Goal: Task Accomplishment & Management: Use online tool/utility

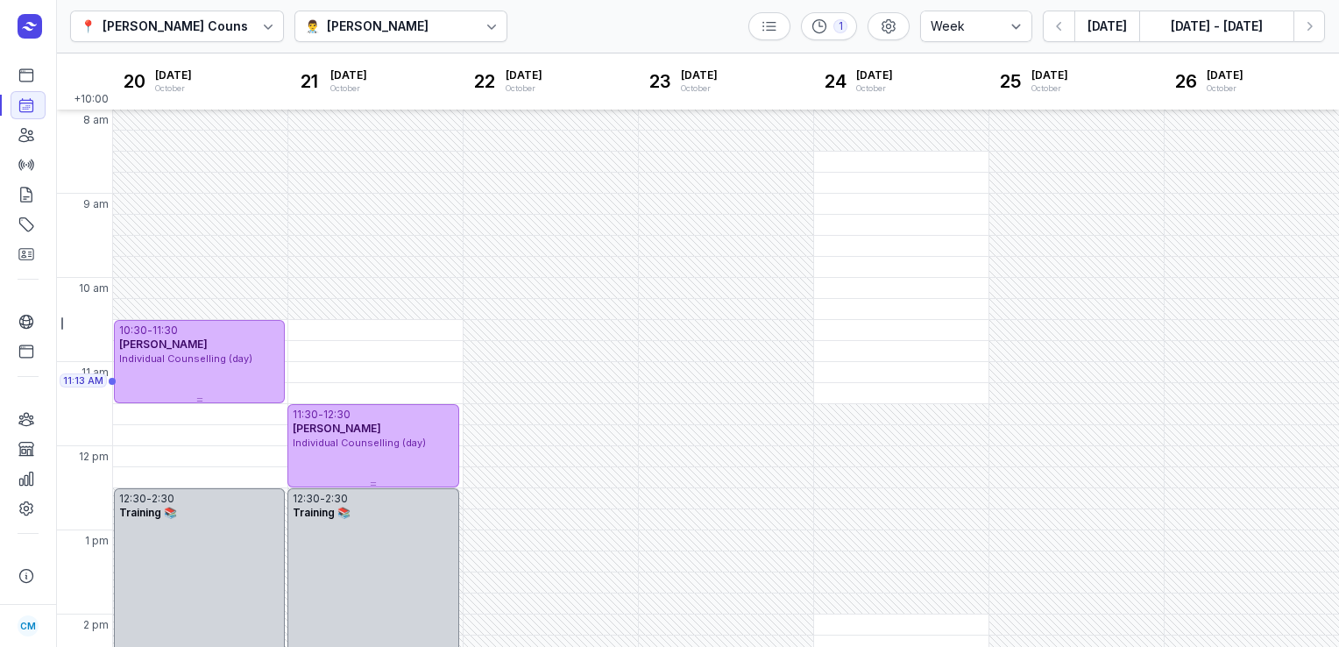
select select "week"
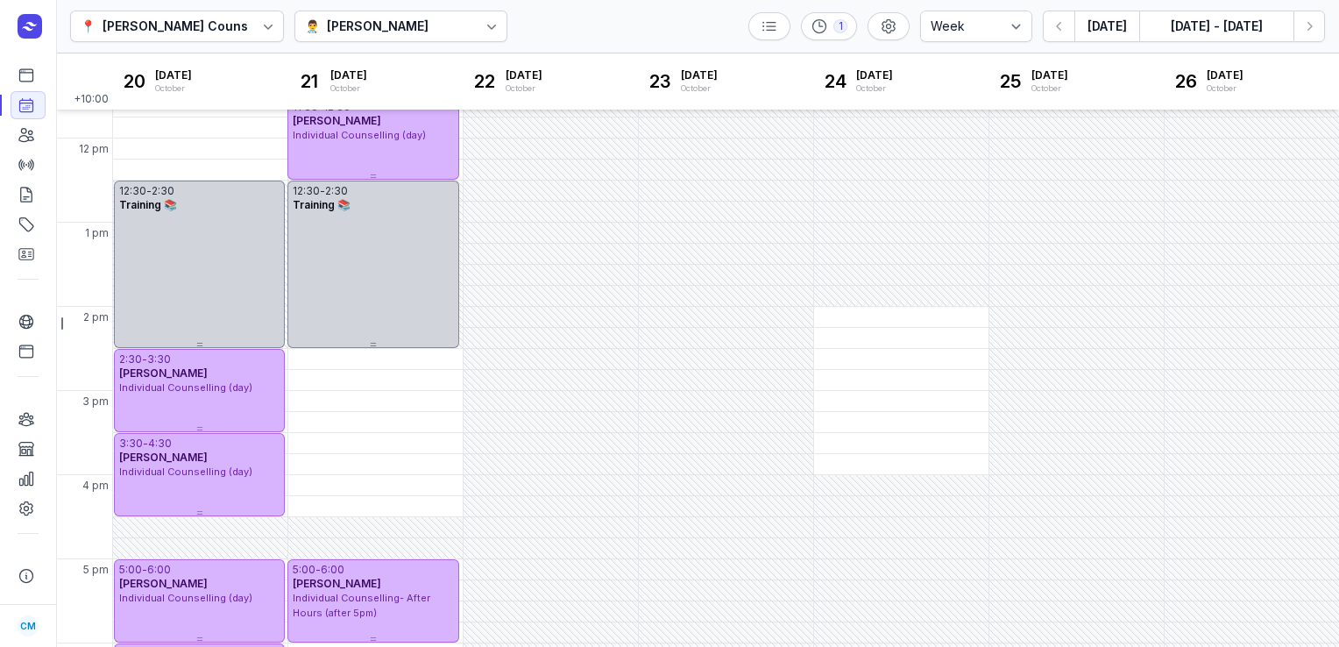
click at [427, 35] on div "👨‍⚕️ [PERSON_NAME]" at bounding box center [401, 27] width 214 height 32
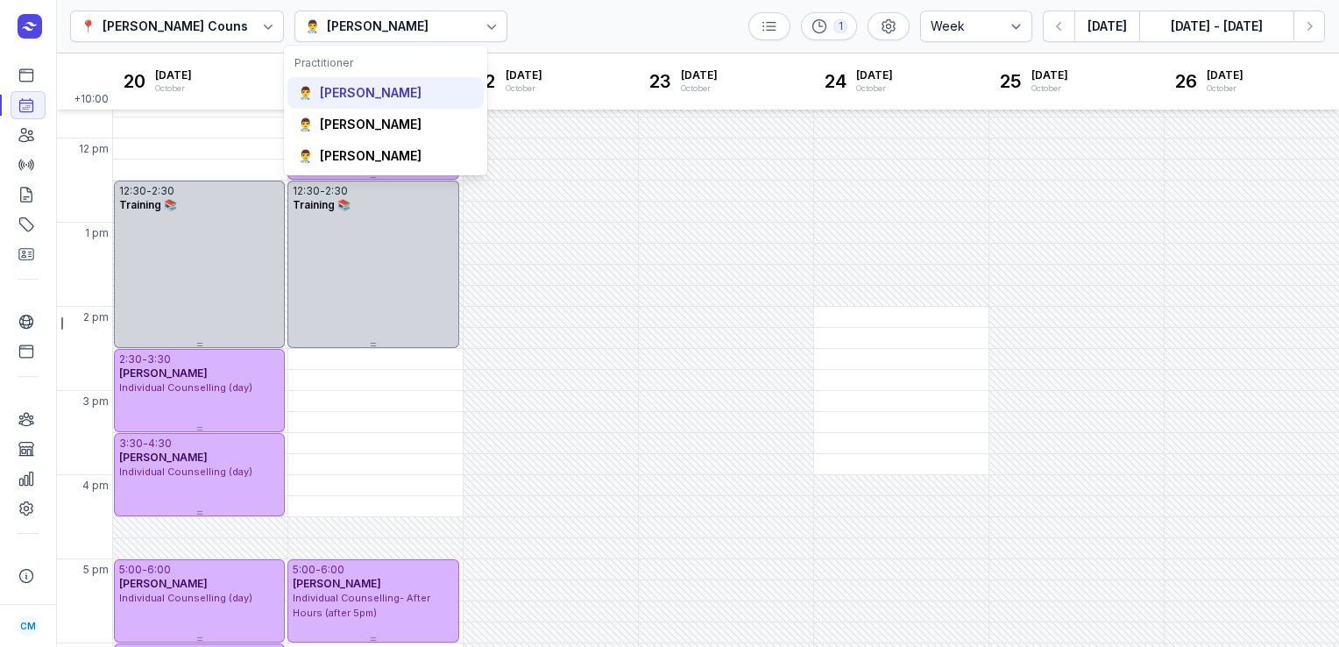
click at [414, 91] on div "[PERSON_NAME]" at bounding box center [371, 93] width 102 height 18
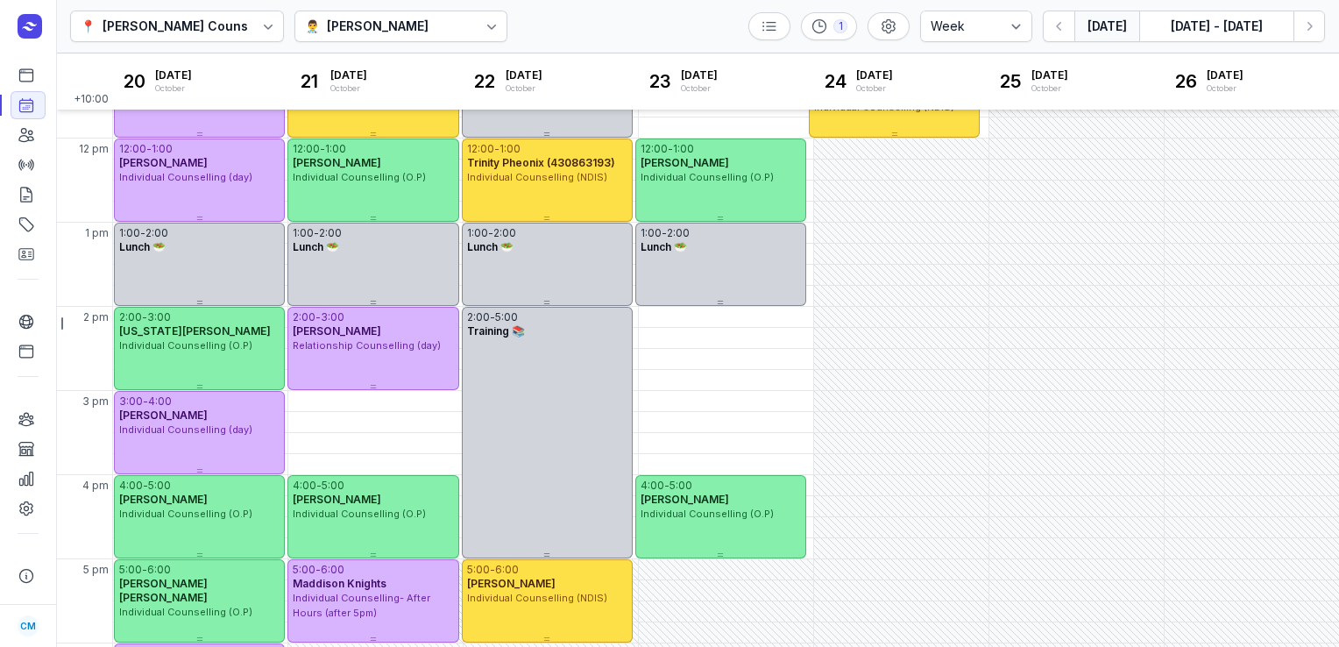
click at [1114, 33] on button "[DATE]" at bounding box center [1106, 27] width 65 height 32
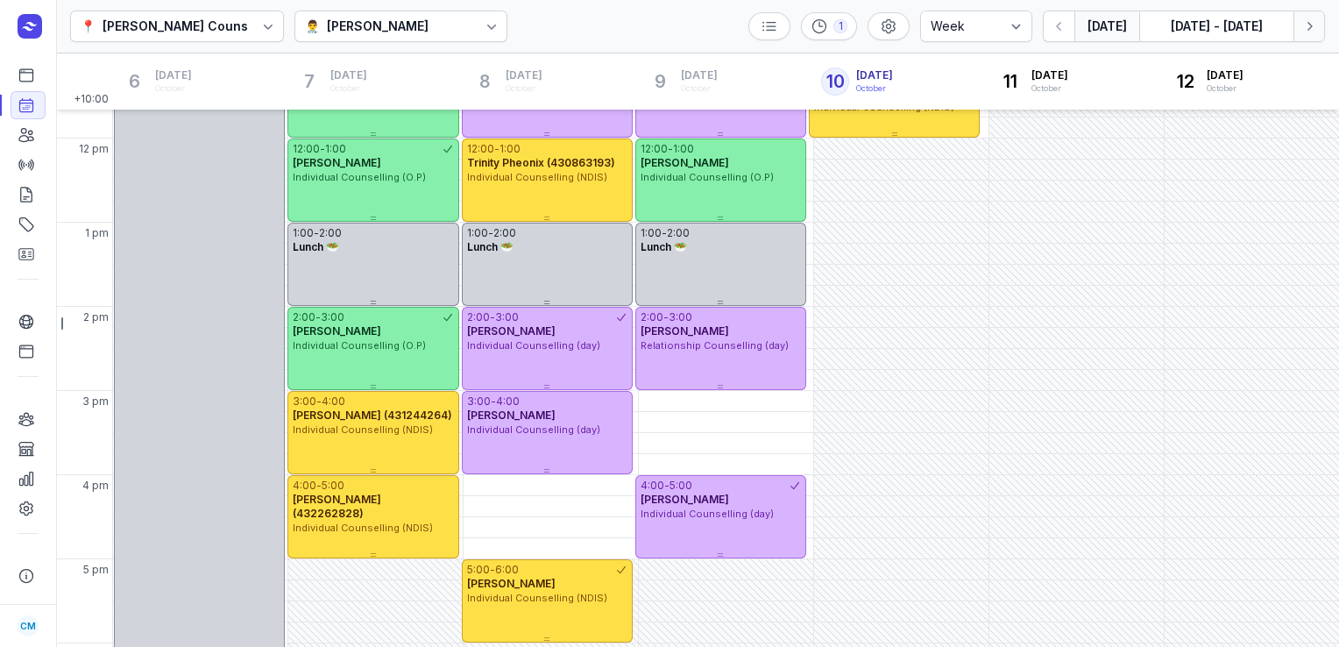
click at [1318, 31] on button "Next week" at bounding box center [1309, 27] width 32 height 32
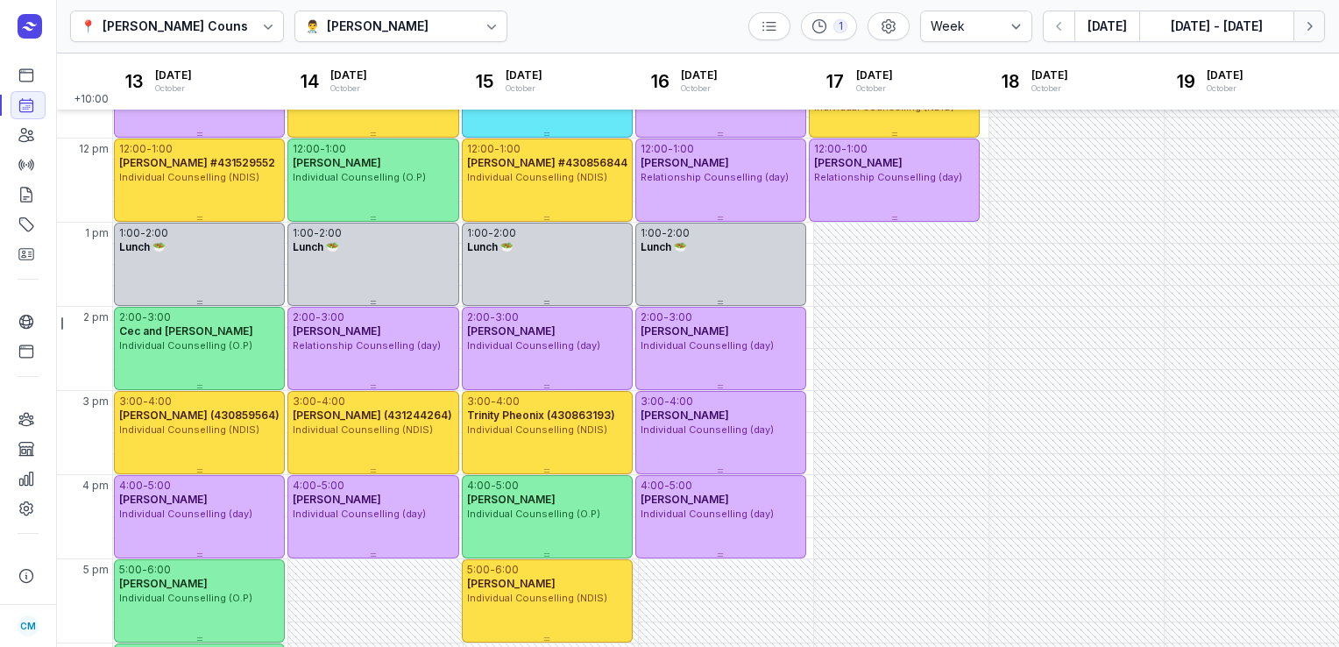
click at [1318, 31] on button "Next week" at bounding box center [1309, 27] width 32 height 32
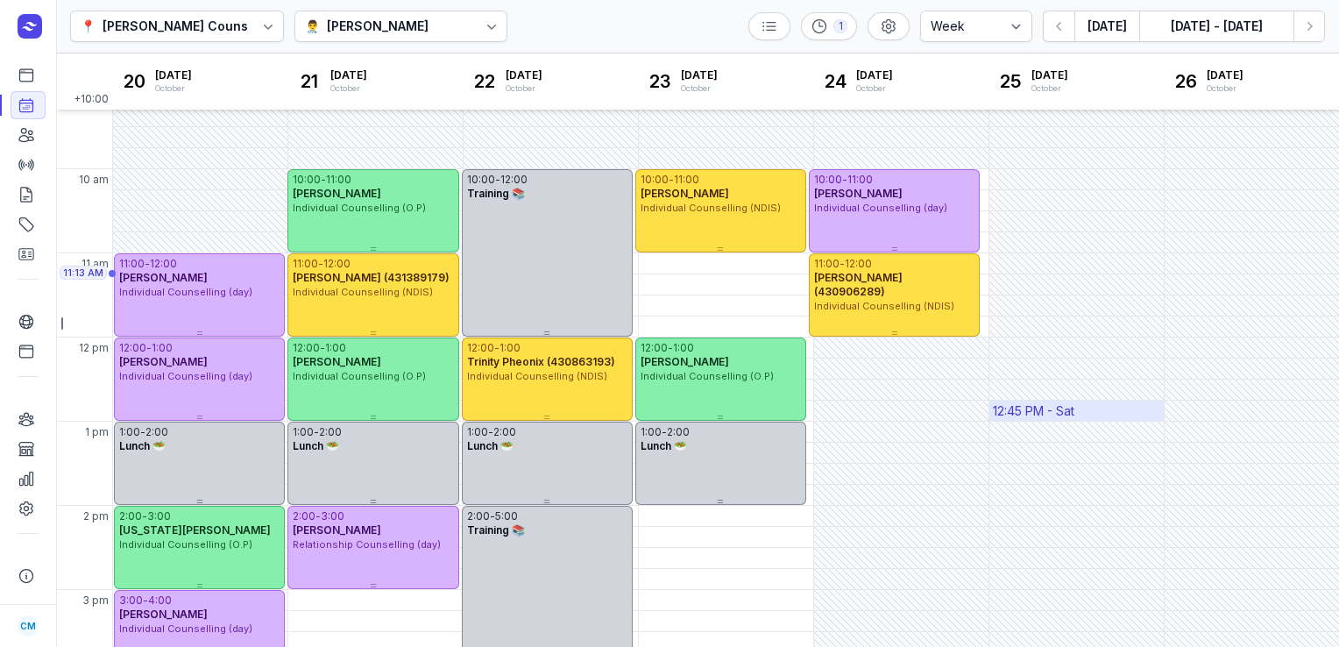
scroll to position [108, 0]
click at [1060, 16] on button "button" at bounding box center [1059, 27] width 32 height 32
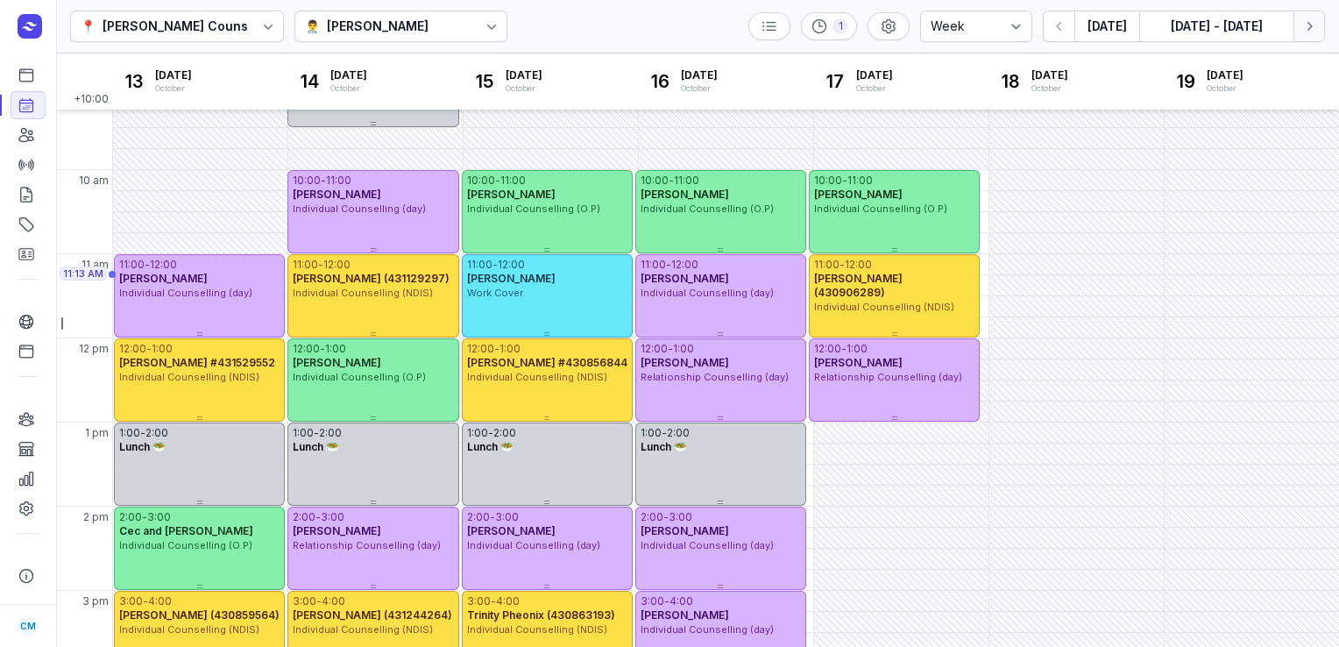
click at [1314, 28] on icon "button" at bounding box center [1309, 27] width 18 height 18
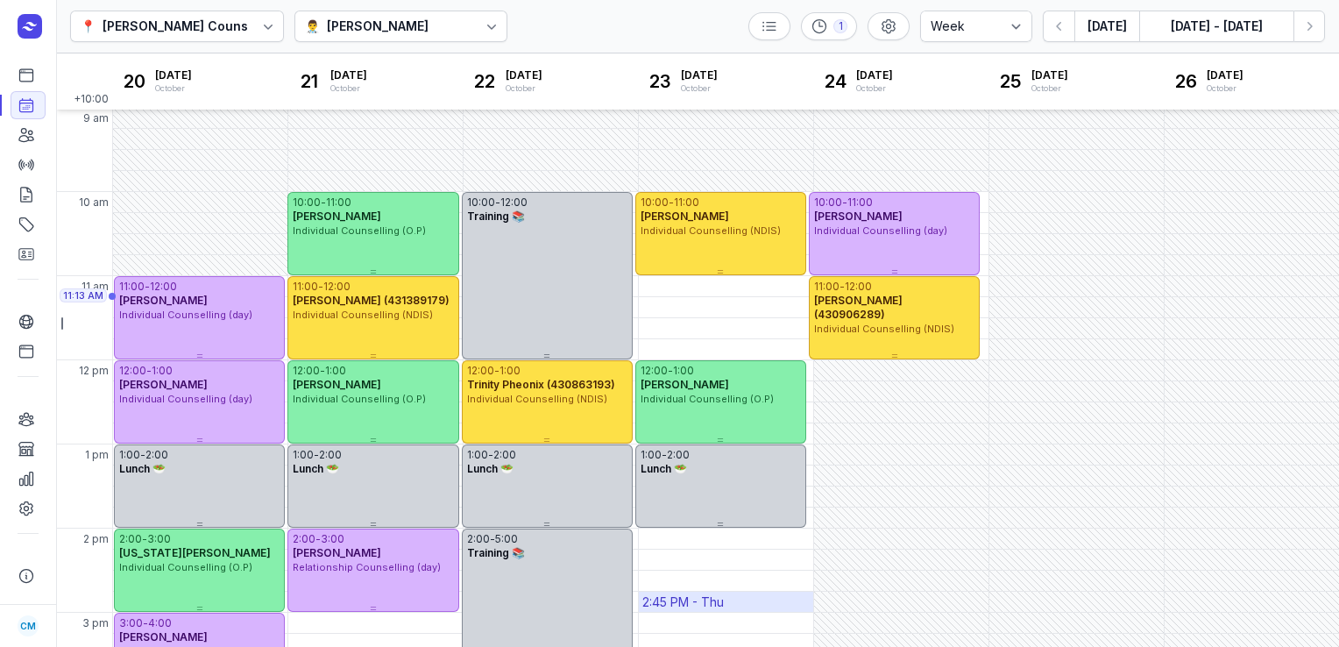
scroll to position [84, 0]
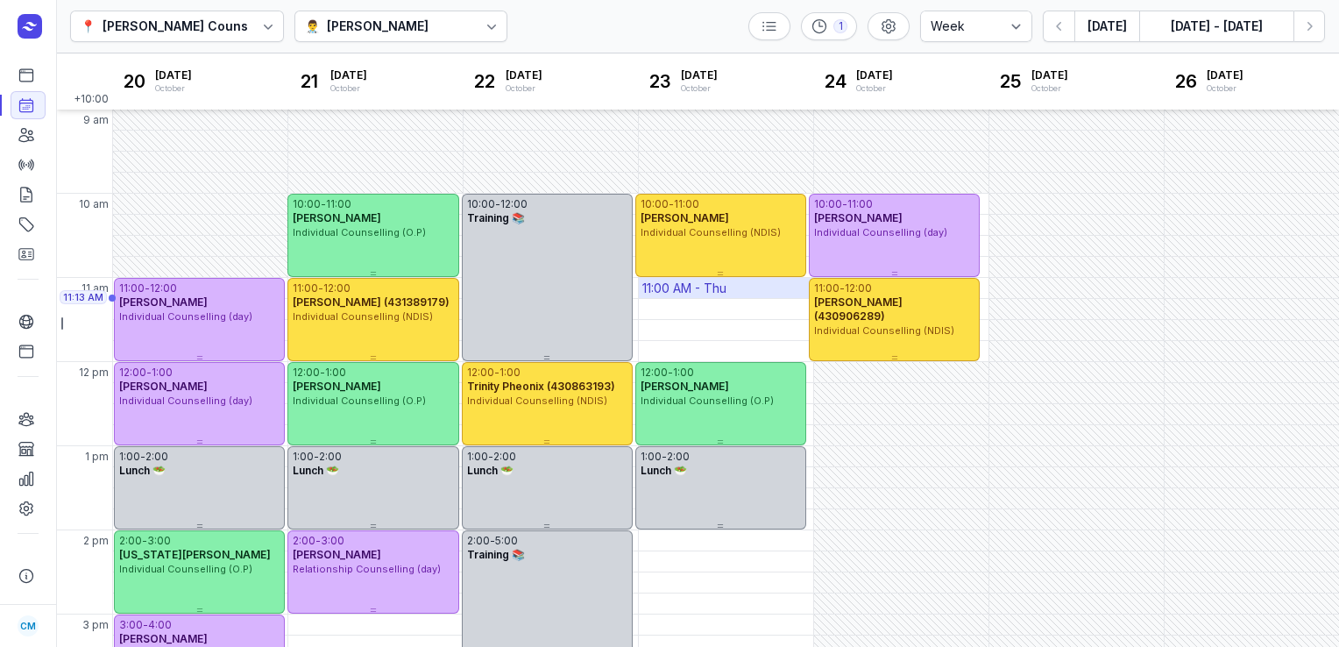
click at [686, 289] on div "11:00 AM - Thu" at bounding box center [684, 288] width 84 height 18
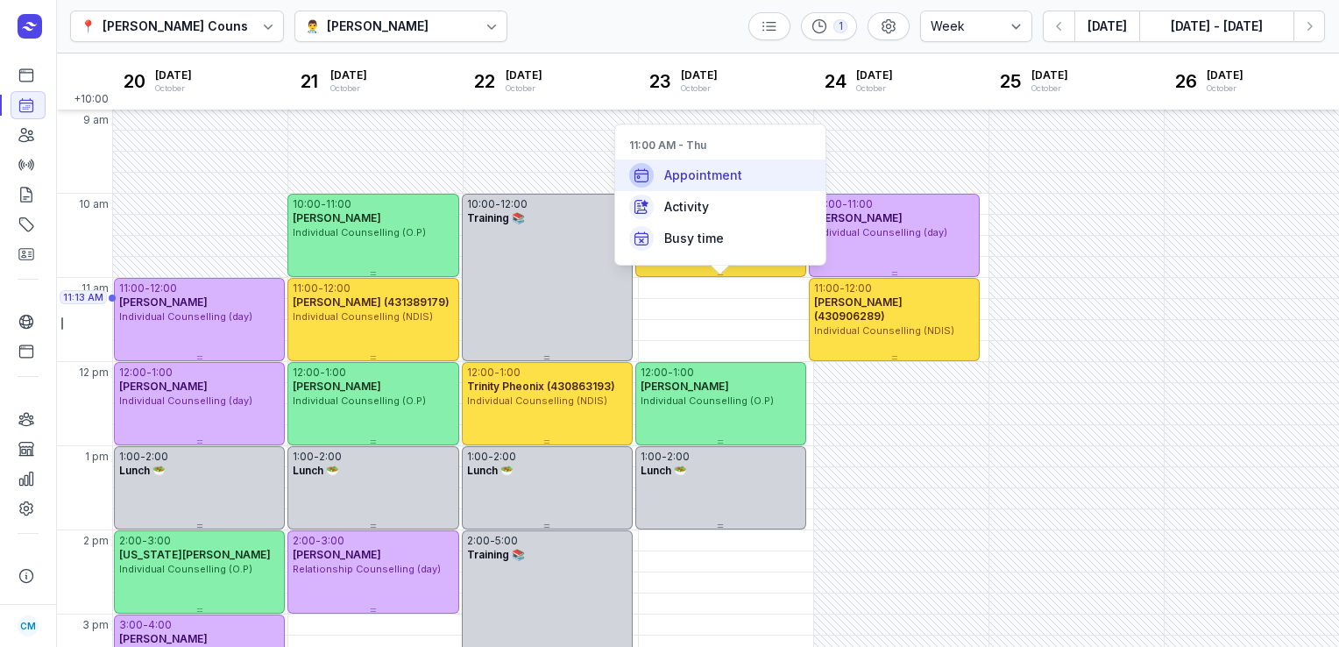
click at [705, 180] on span "Appointment" at bounding box center [703, 175] width 78 height 18
select select
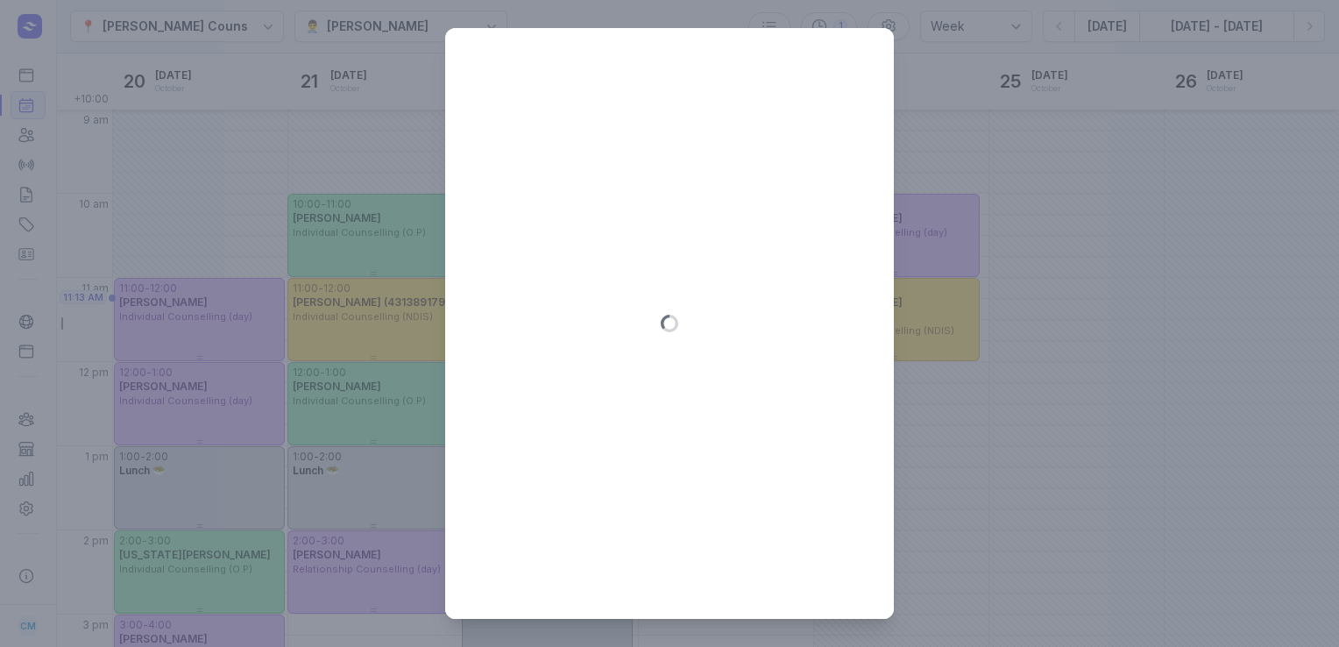
type input "[DATE]"
select select "11:00"
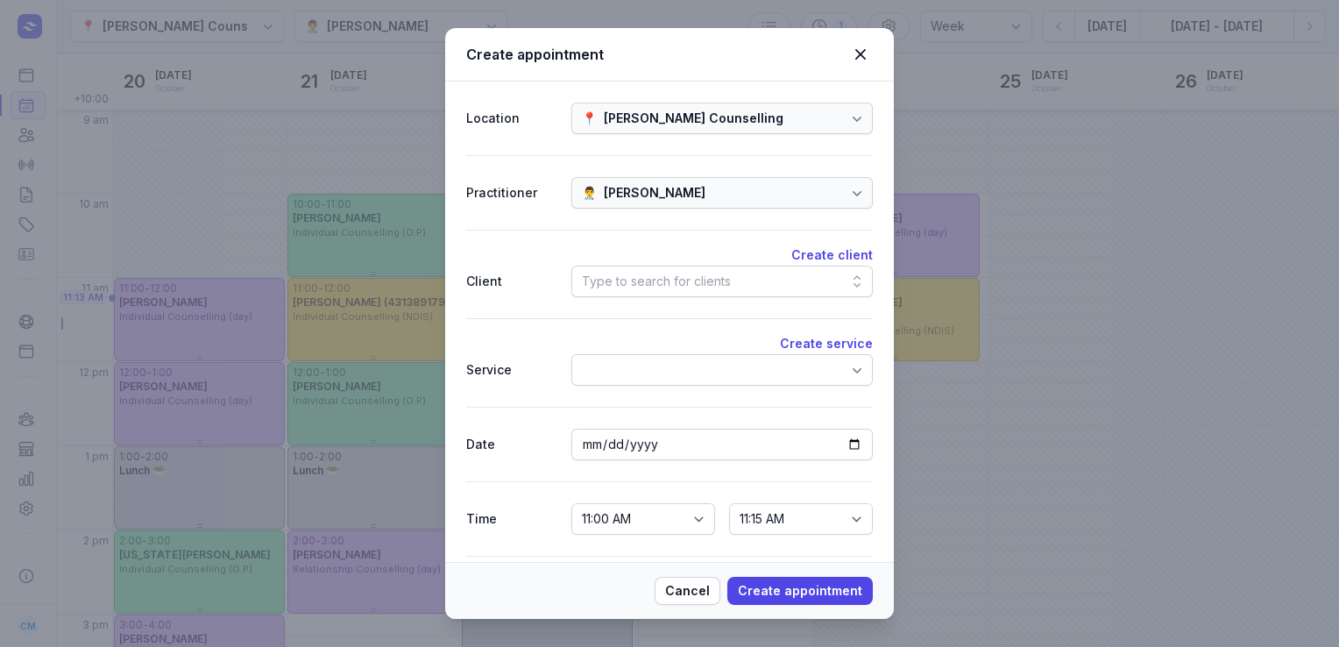
click at [690, 283] on div "Type to search for clients" at bounding box center [656, 281] width 149 height 21
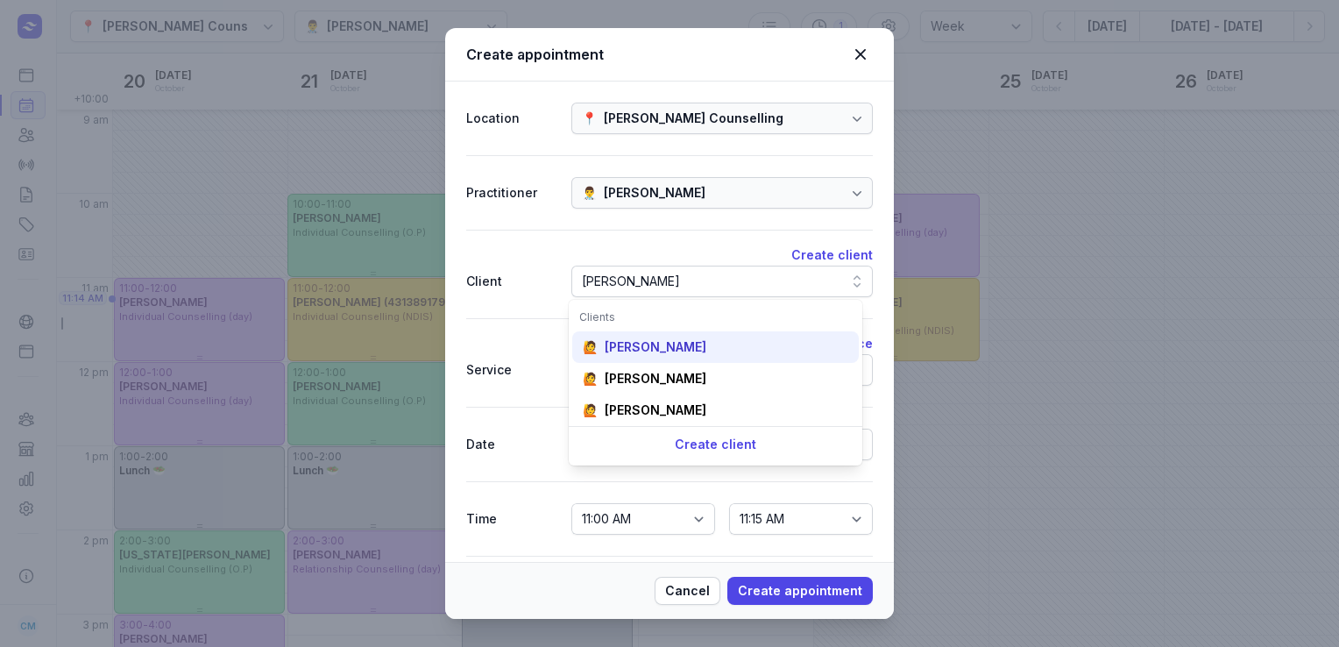
type input "[PERSON_NAME]"
click at [680, 357] on div "🙋 [PERSON_NAME]" at bounding box center [715, 347] width 286 height 32
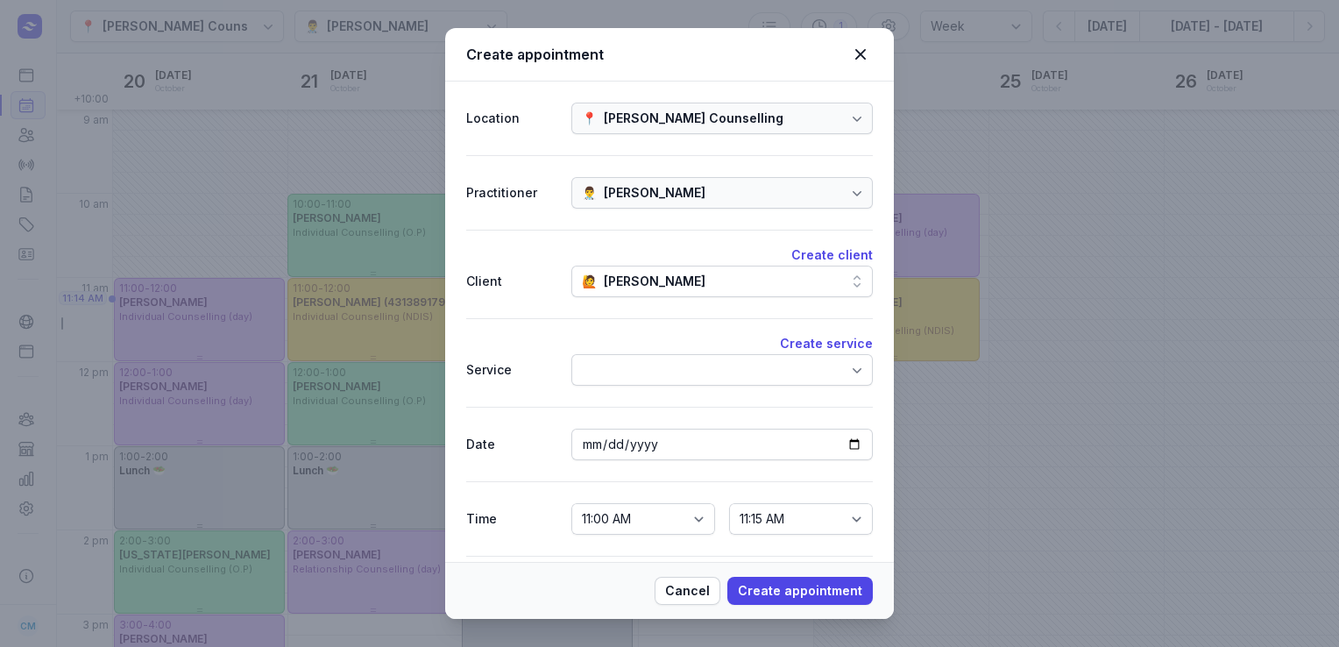
click at [675, 373] on div at bounding box center [721, 370] width 301 height 32
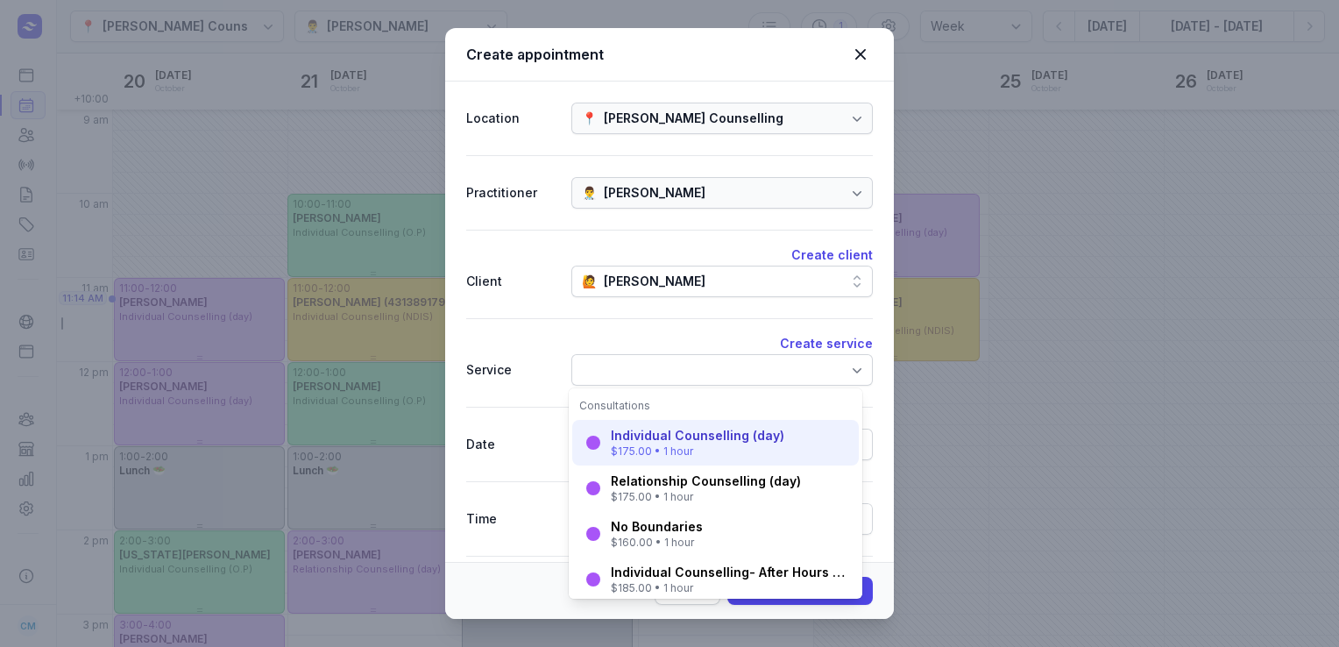
click at [670, 435] on div "Individual Counselling (day)" at bounding box center [697, 436] width 173 height 18
select select "12:00"
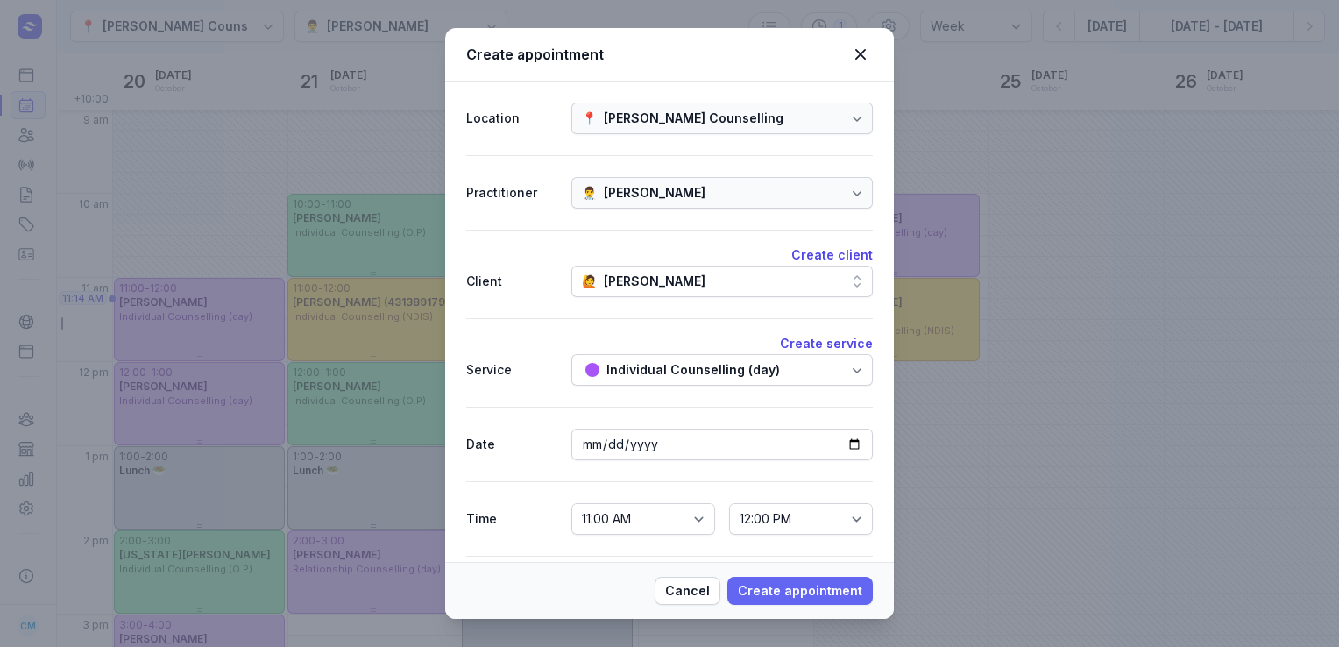
click at [789, 589] on span "Create appointment" at bounding box center [800, 590] width 124 height 21
select select
